Goal: Task Accomplishment & Management: Use online tool/utility

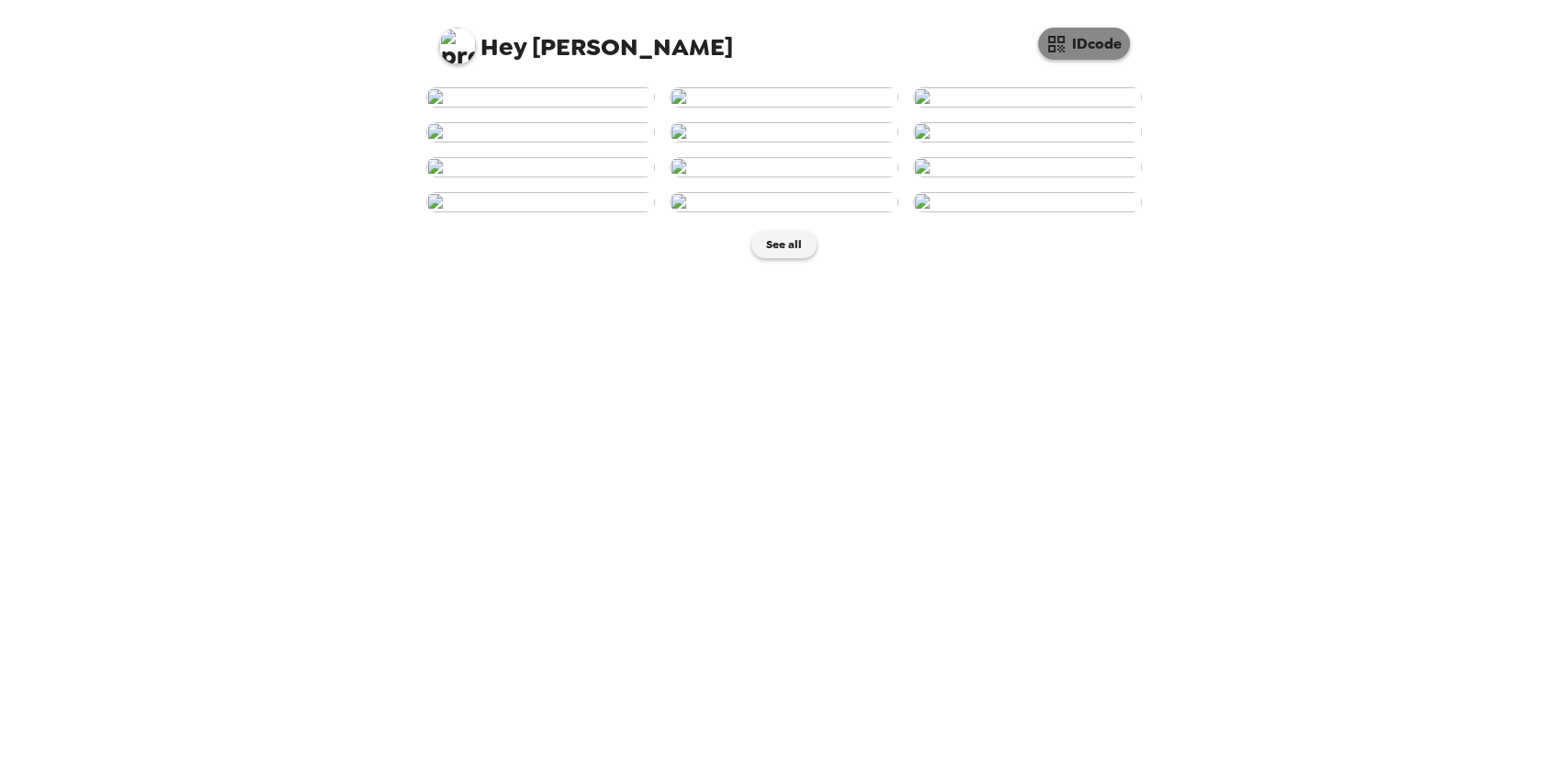
click at [1094, 53] on button "IDcode" at bounding box center [1084, 43] width 92 height 32
